Goal: Check status: Check status

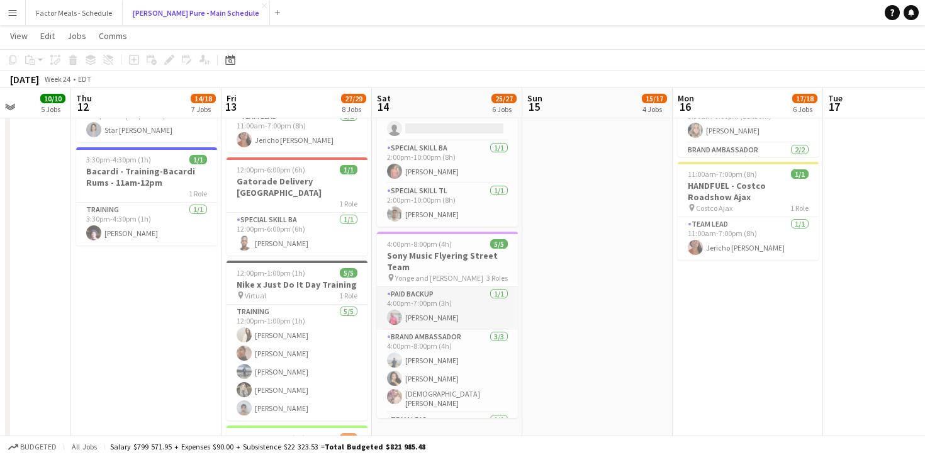
scroll to position [34, 0]
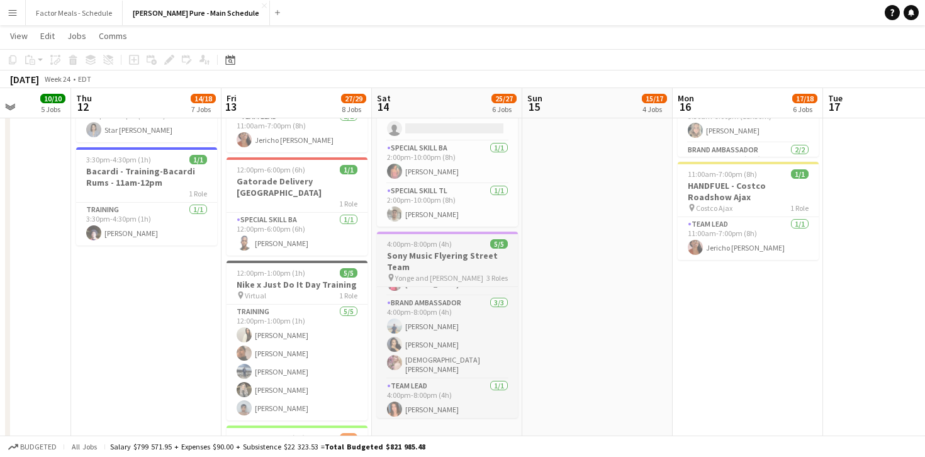
click at [437, 262] on h3 "Sony Music Flyering Street Team" at bounding box center [447, 261] width 141 height 23
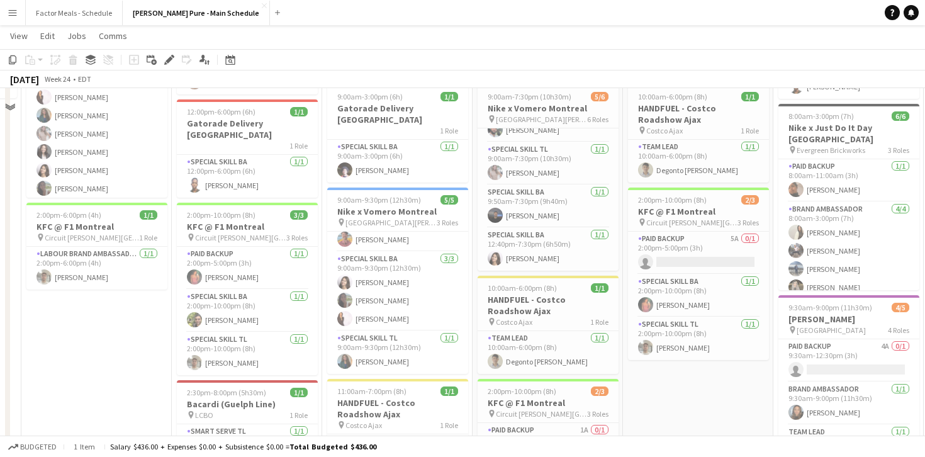
scroll to position [510, 0]
